Goal: Task Accomplishment & Management: Manage account settings

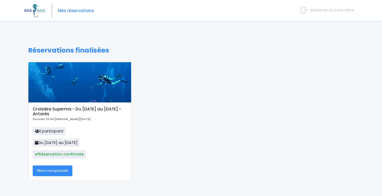
click at [61, 169] on link "Mon récapitulatif" at bounding box center [53, 170] width 40 height 11
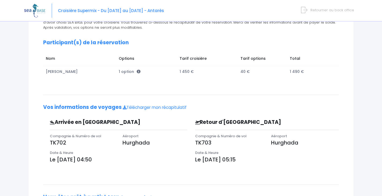
scroll to position [113, 0]
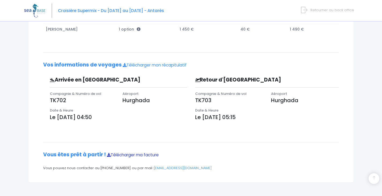
click at [143, 155] on link "Télécharger ma facture" at bounding box center [133, 155] width 52 height 6
click at [163, 66] on link "Télécharger mon récapitulatif" at bounding box center [155, 65] width 64 height 6
drag, startPoint x: 304, startPoint y: 9, endPoint x: 304, endPoint y: 11, distance: 2.7
click at [304, 9] on icon at bounding box center [304, 10] width 6 height 9
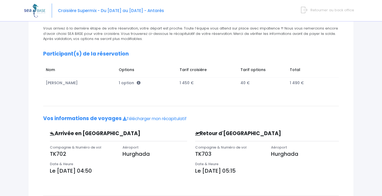
click at [322, 13] on div "Croisière Supermix - Du [DATE] au [DATE] - Antarès Retourner au back office" at bounding box center [186, 10] width 325 height 21
click at [324, 10] on span "Retourner au back office" at bounding box center [332, 9] width 44 height 5
